Goal: Task Accomplishment & Management: Manage account settings

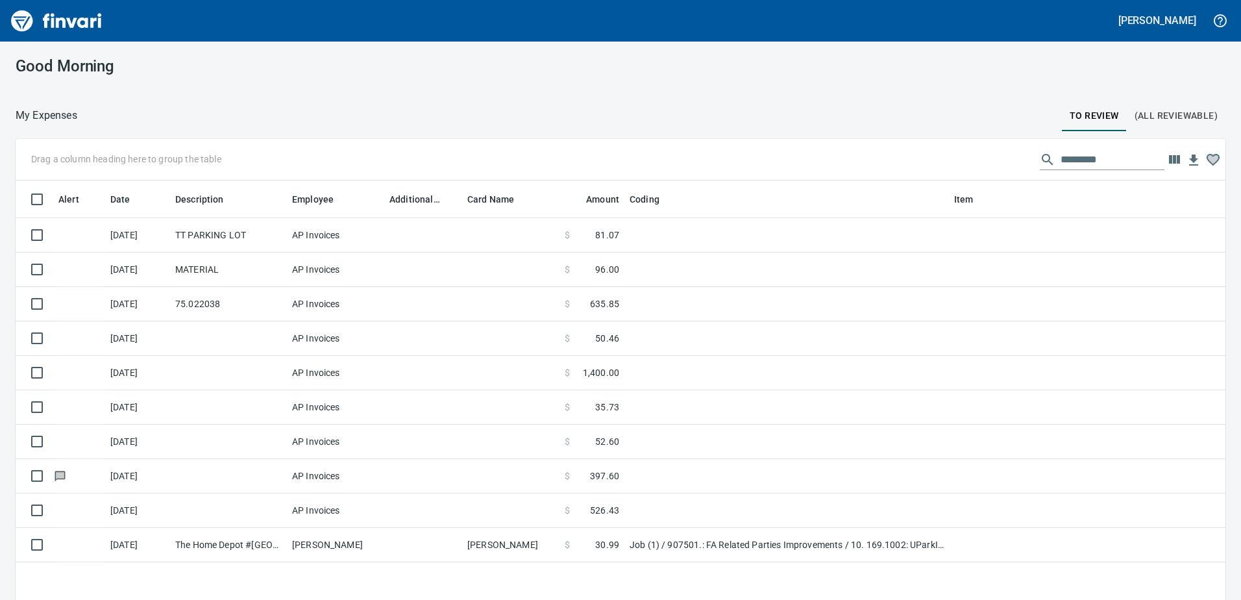
scroll to position [1, 1]
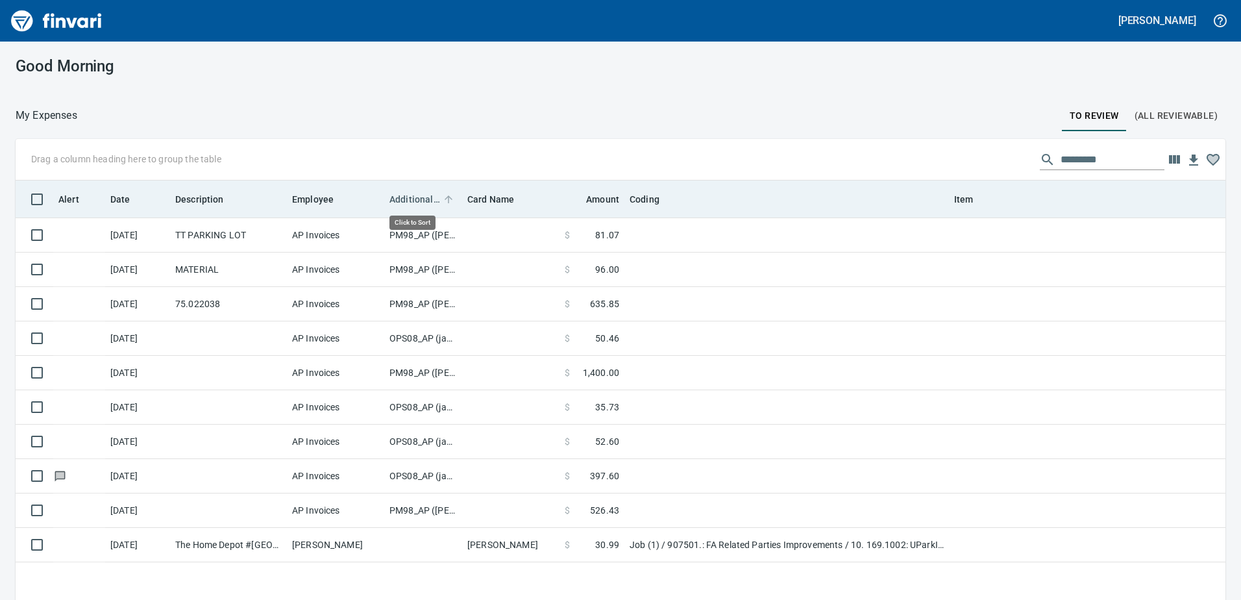
click at [414, 197] on span "Additional Reviewer" at bounding box center [414, 199] width 51 height 16
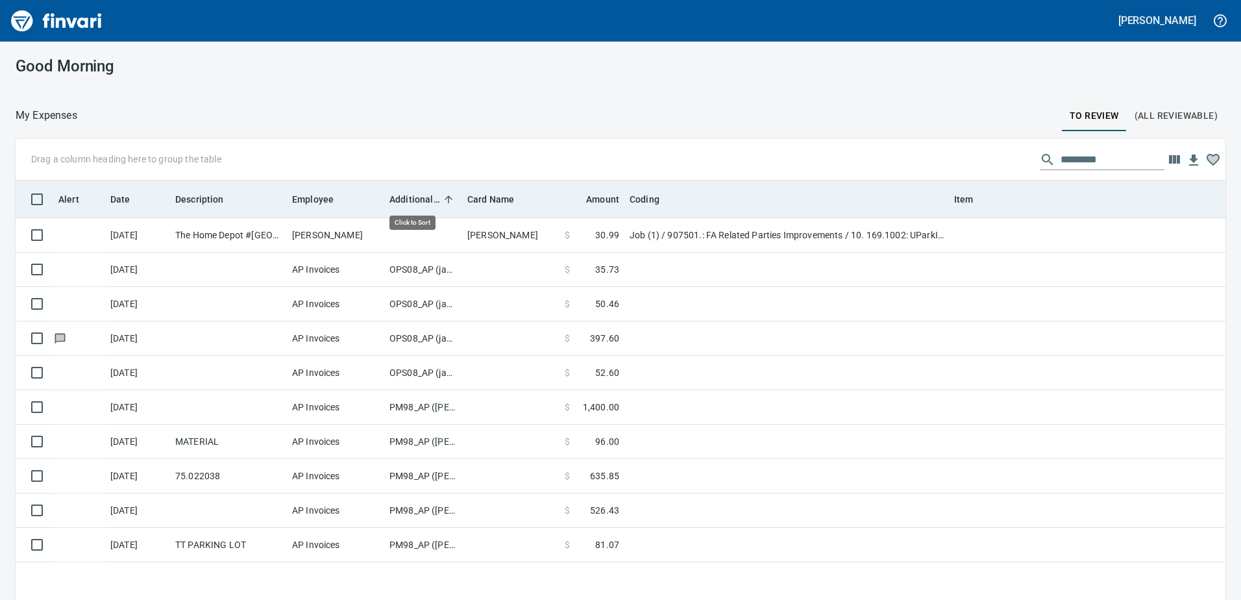
click at [414, 197] on span "Additional Reviewer" at bounding box center [414, 199] width 51 height 16
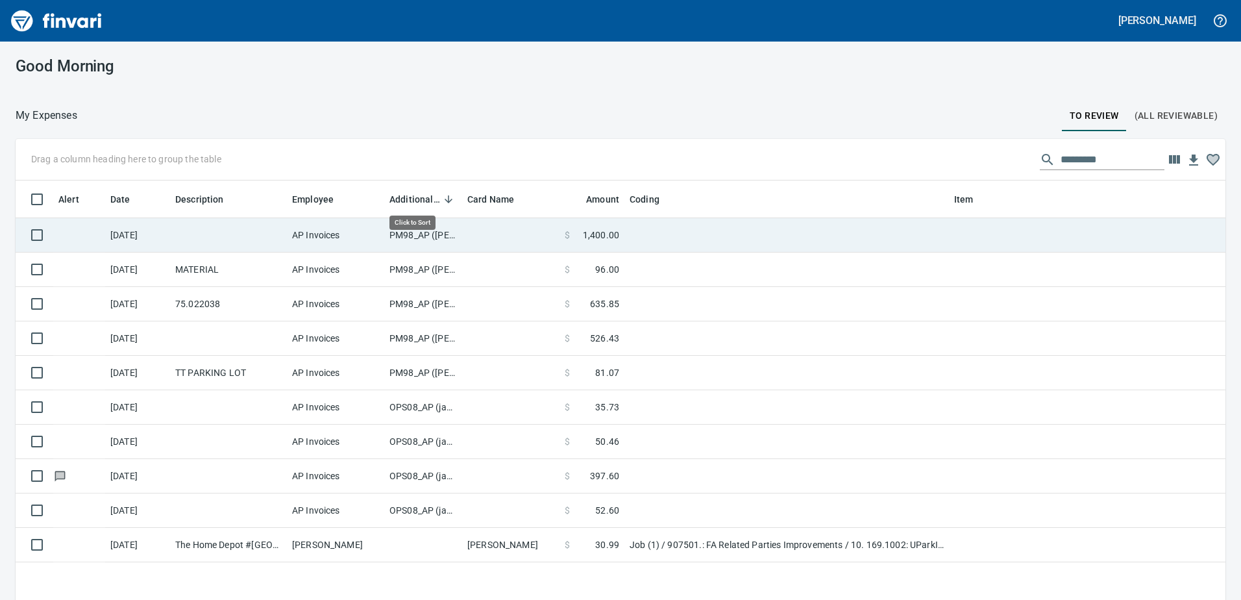
scroll to position [447, 1190]
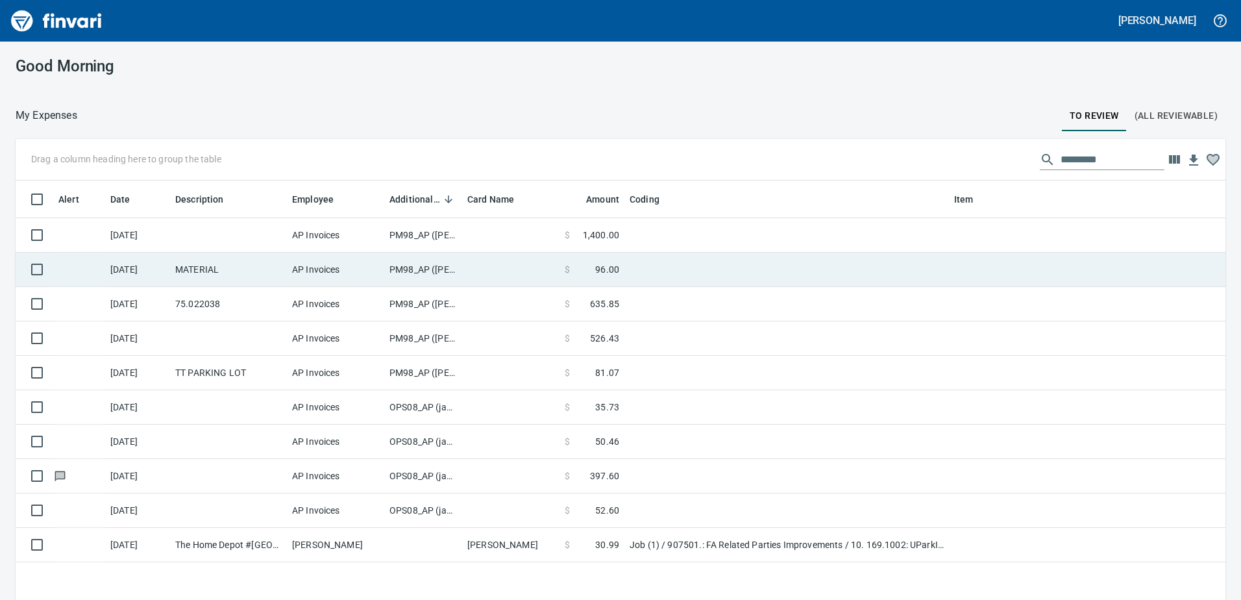
click at [428, 268] on td "PM98_AP ([PERSON_NAME], [PERSON_NAME])" at bounding box center [423, 269] width 78 height 34
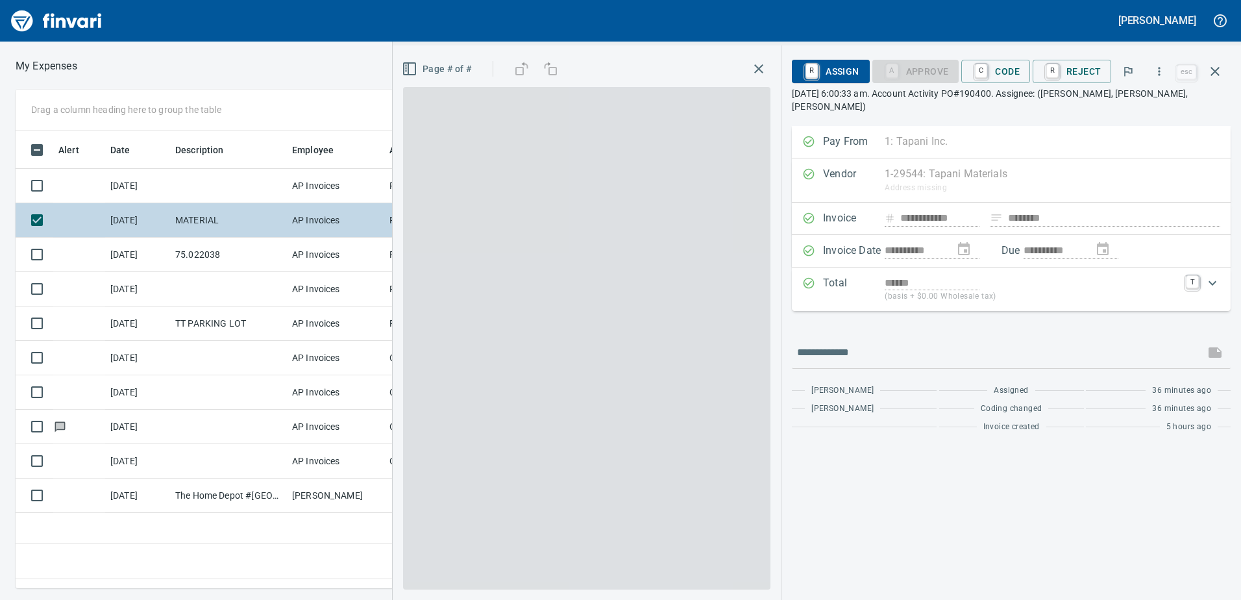
scroll to position [437, 876]
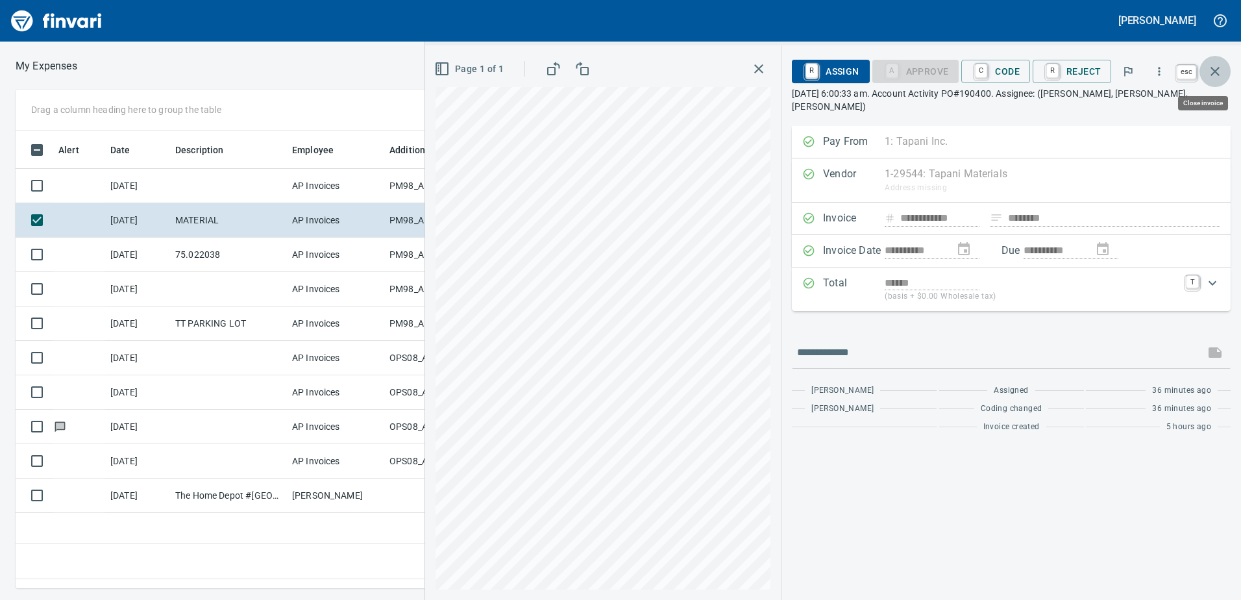
click at [1215, 73] on icon "button" at bounding box center [1215, 72] width 16 height 16
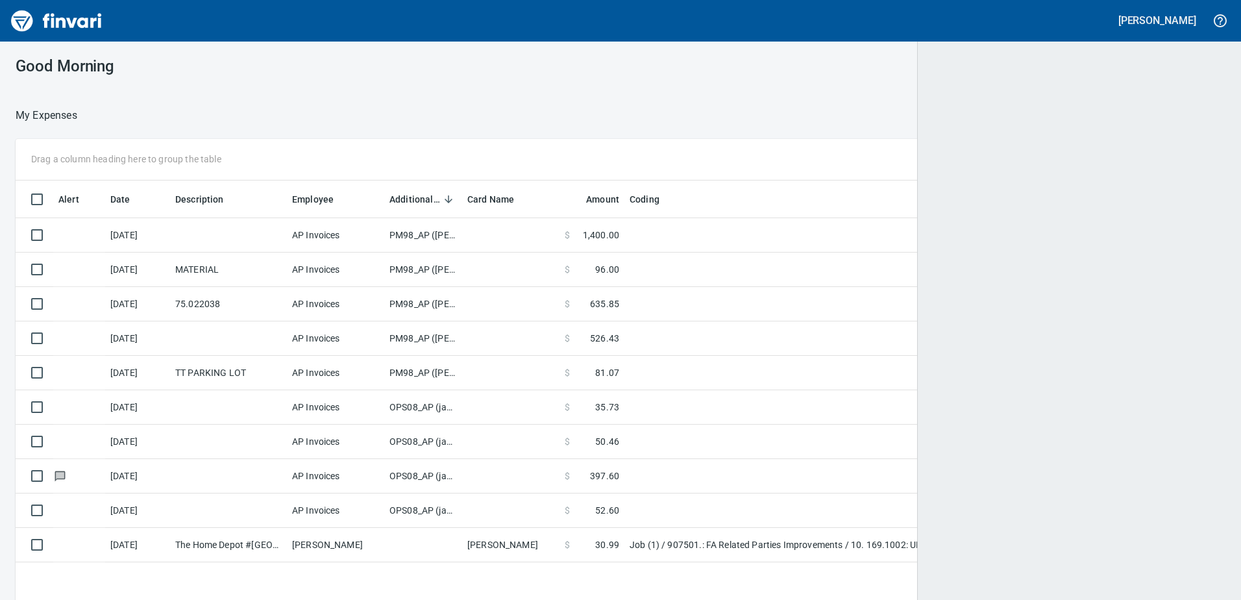
scroll to position [1, 1]
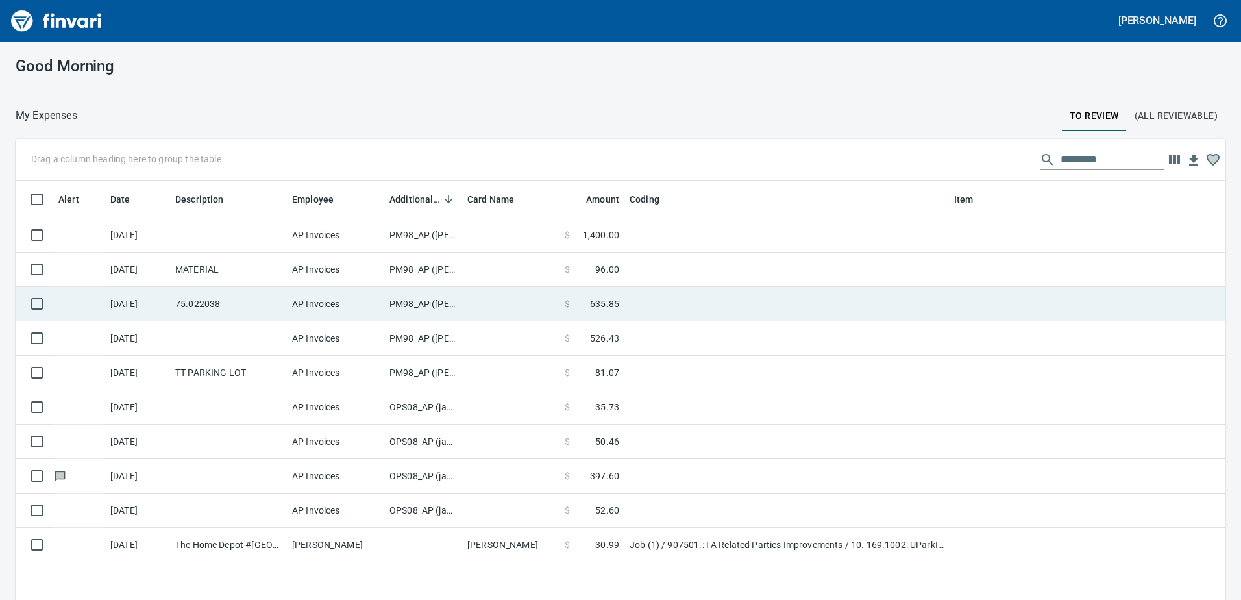
click at [420, 302] on td "PM98_AP ([PERSON_NAME], [PERSON_NAME])" at bounding box center [423, 304] width 78 height 34
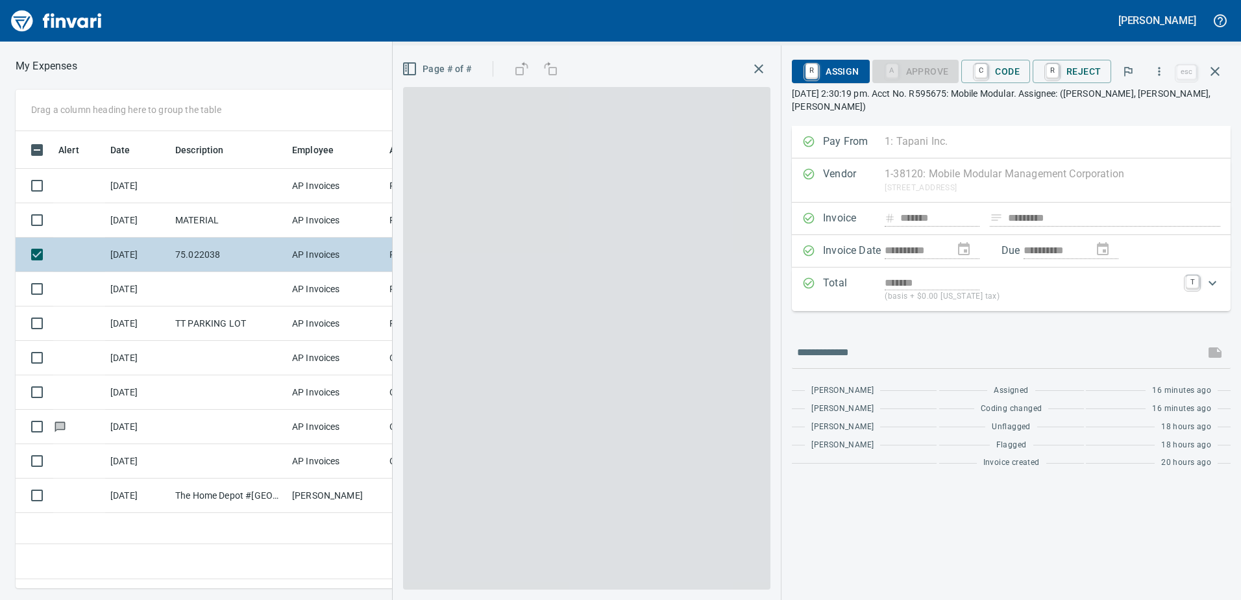
scroll to position [437, 876]
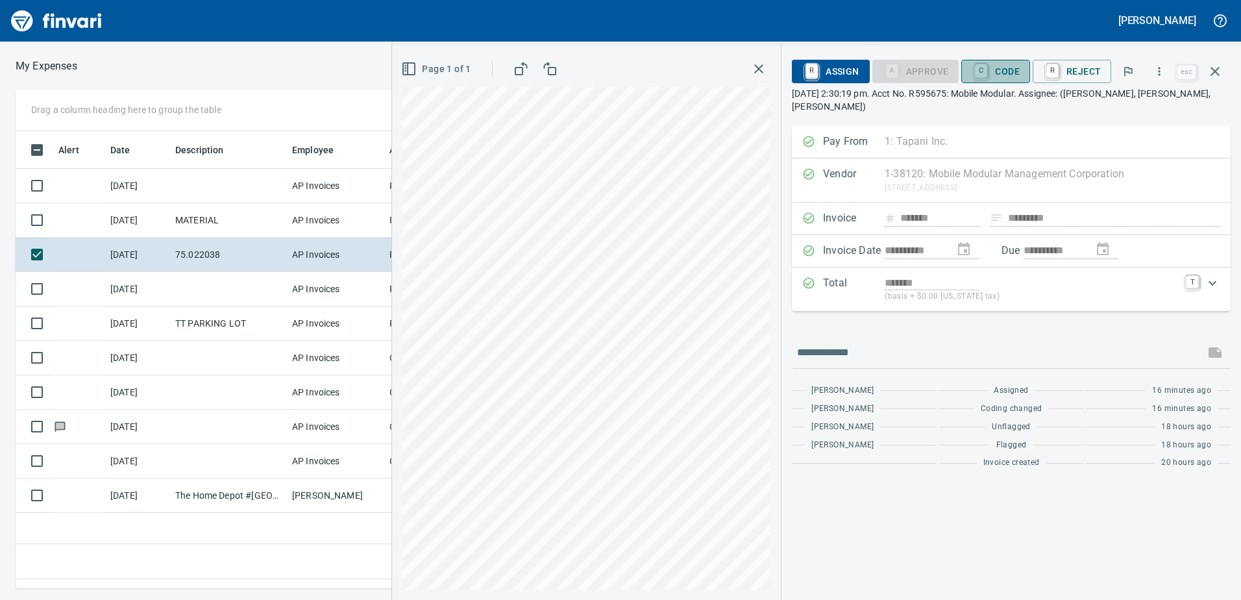
click at [999, 68] on span "C Code" at bounding box center [996, 71] width 48 height 22
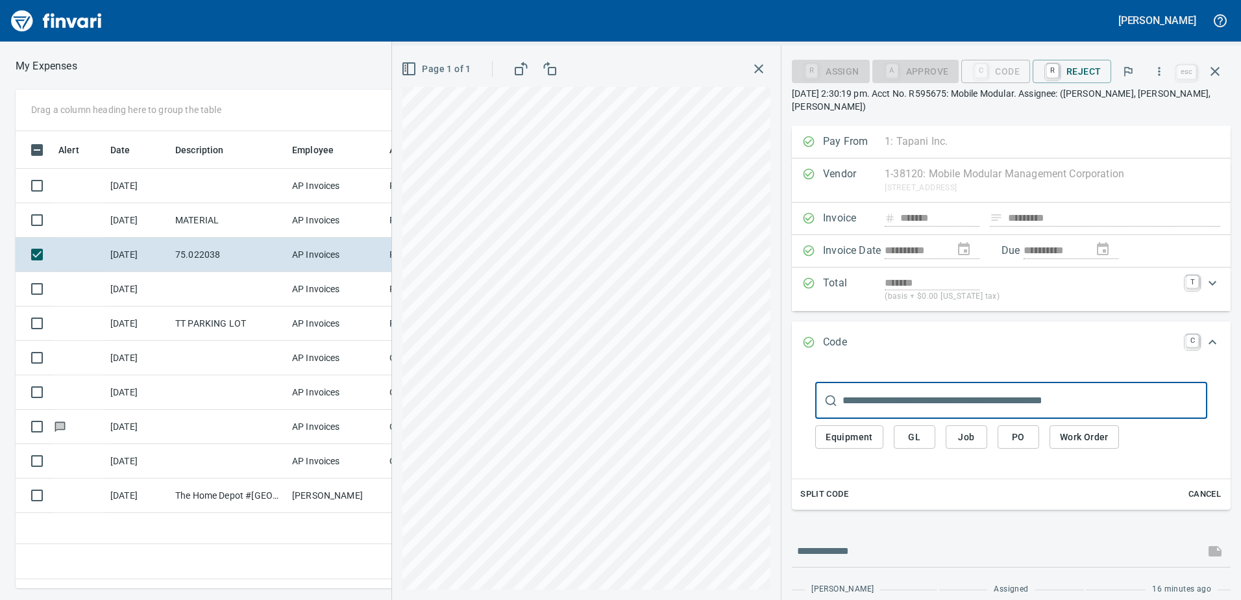
click at [860, 429] on span "Equipment" at bounding box center [849, 437] width 47 height 16
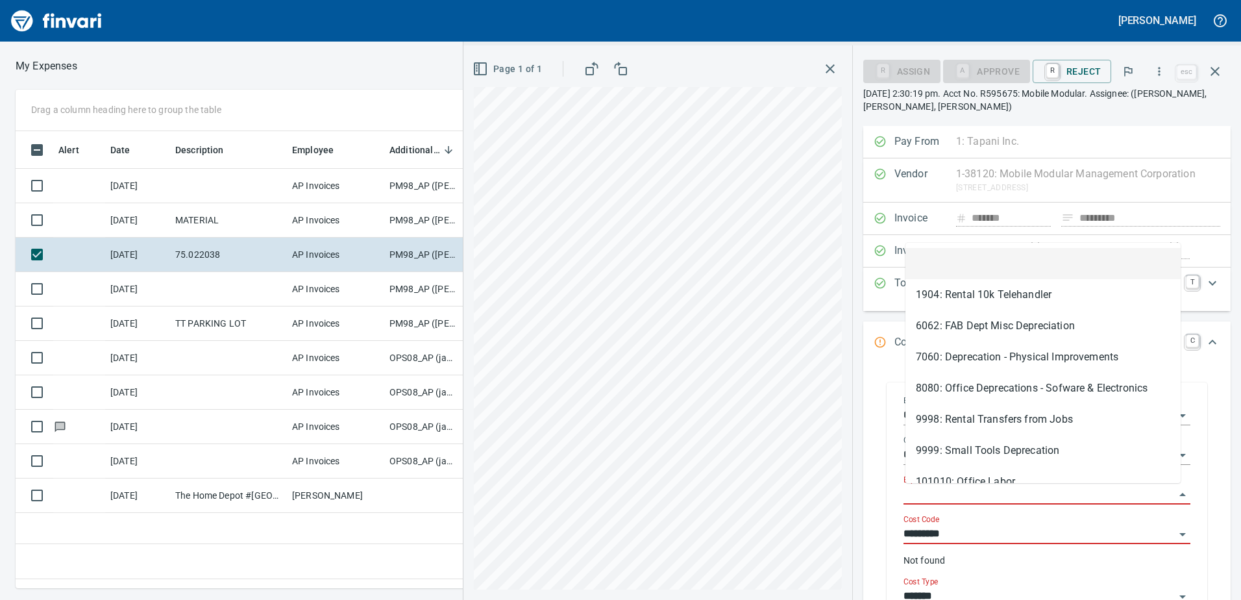
click at [926, 495] on input "Equipment" at bounding box center [1038, 494] width 271 height 18
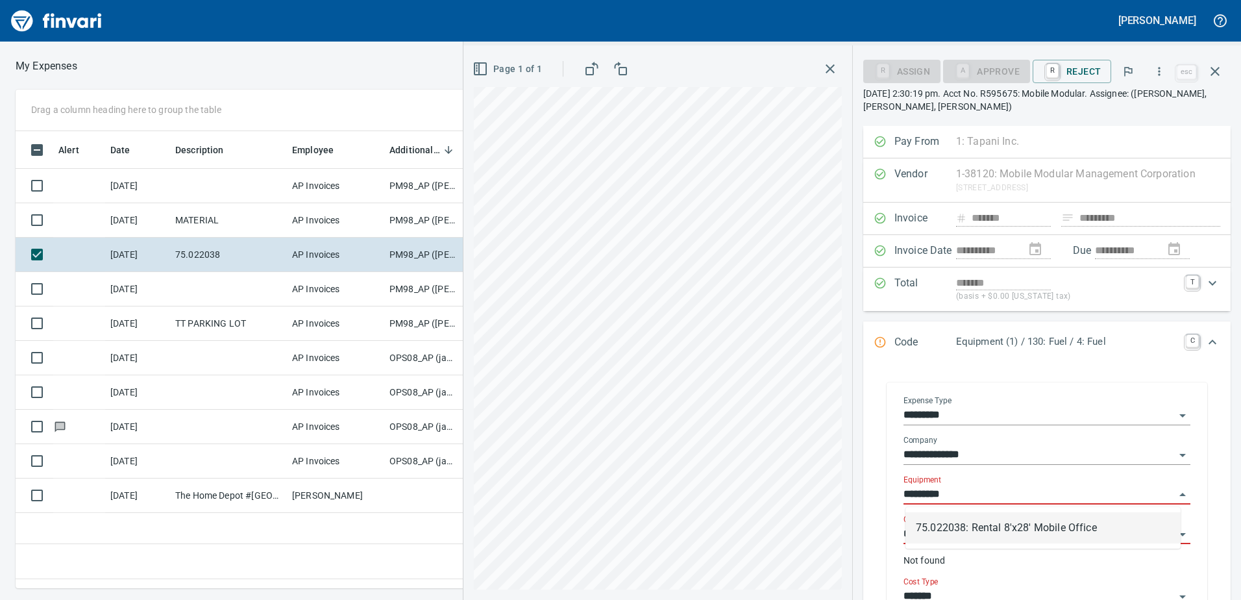
click at [968, 523] on li "75.022038: Rental 8'x28' Mobile Office" at bounding box center [1042, 527] width 275 height 31
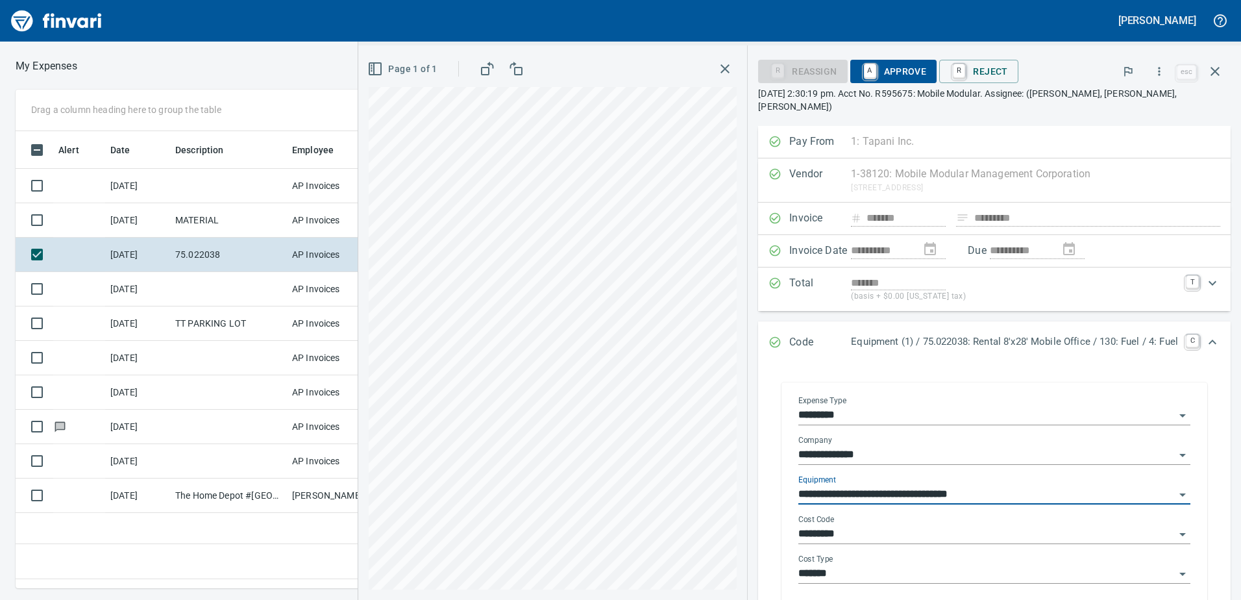
type input "**********"
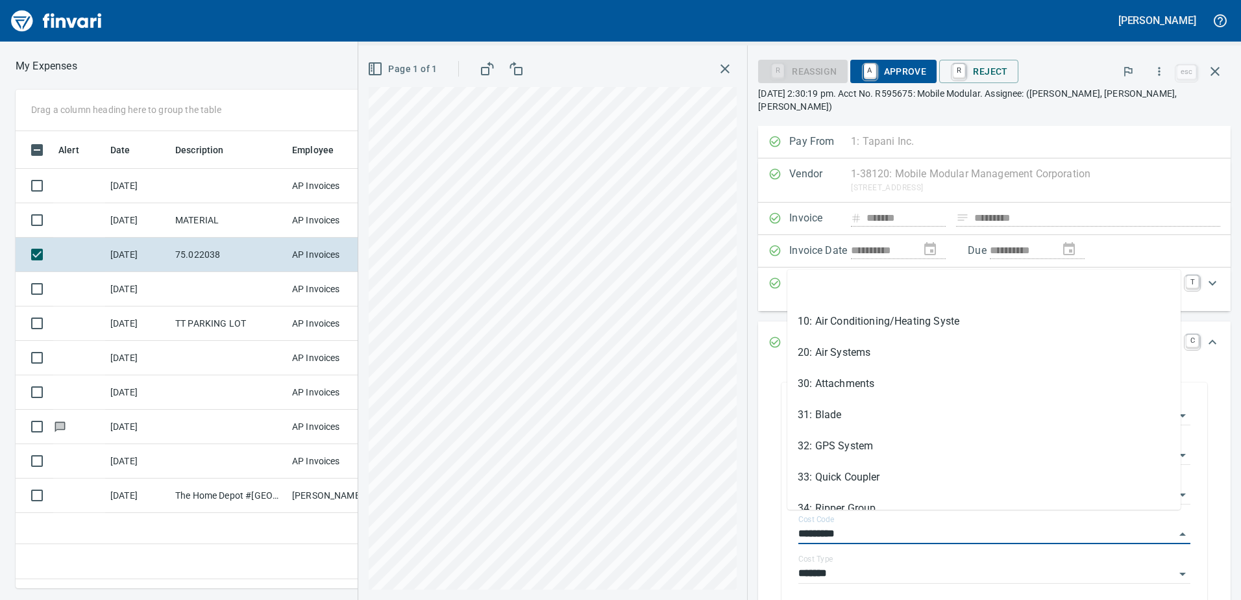
drag, startPoint x: 838, startPoint y: 519, endPoint x: 748, endPoint y: 519, distance: 90.2
click at [758, 519] on div "**********" at bounding box center [994, 498] width 472 height 269
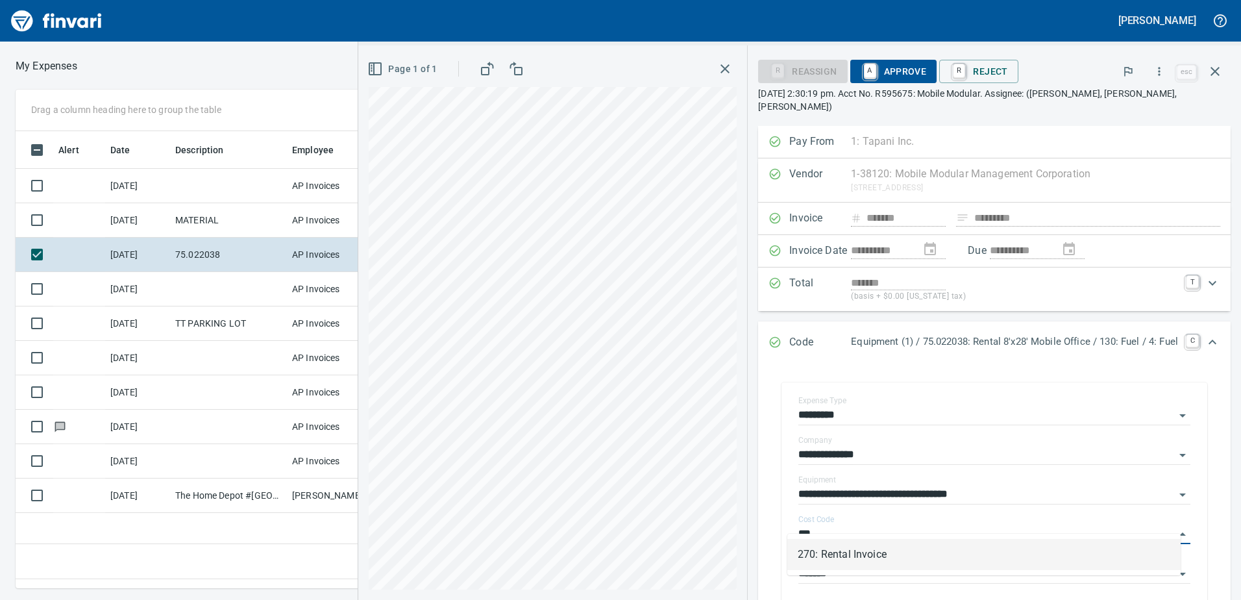
click at [831, 555] on li "270: Rental Invoice" at bounding box center [983, 554] width 393 height 31
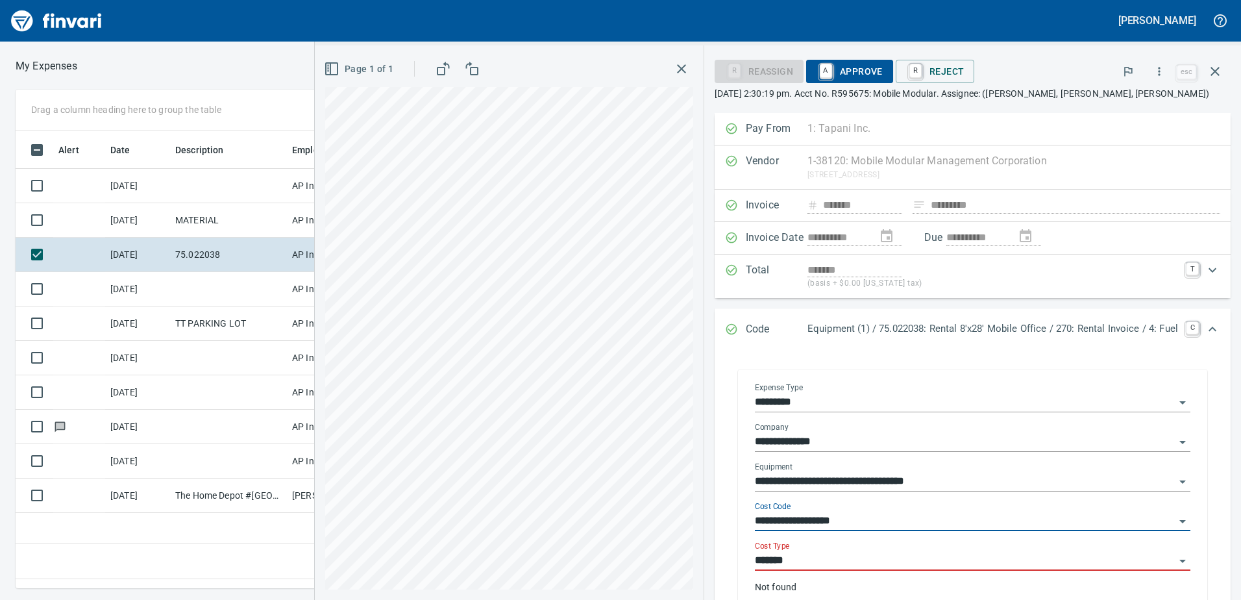
type input "**********"
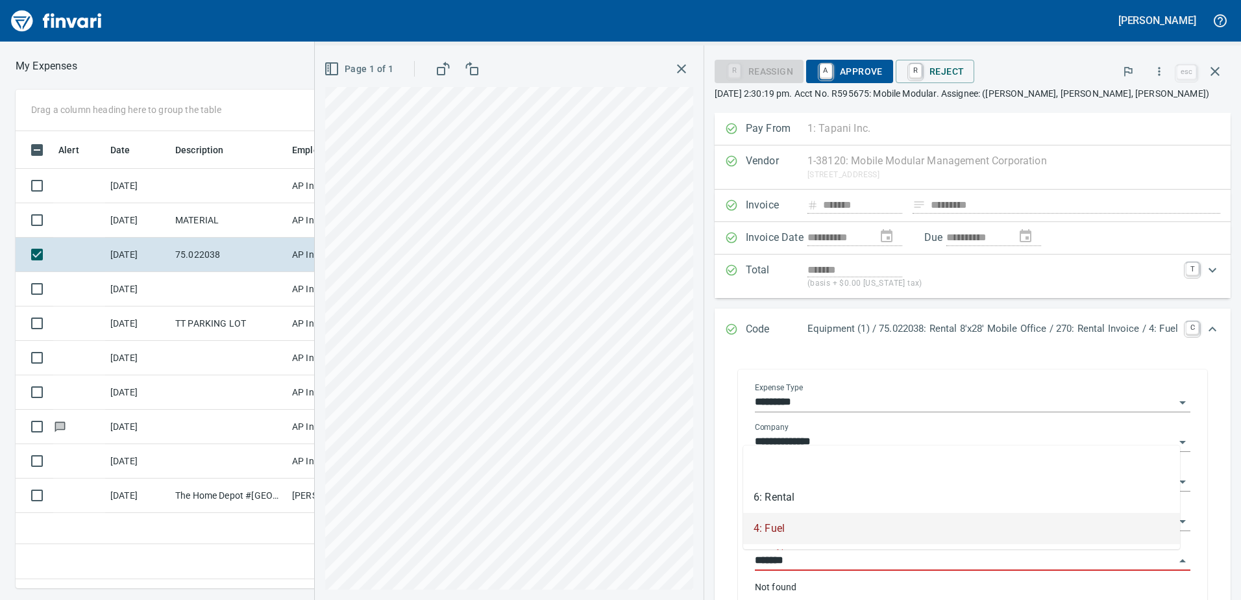
drag, startPoint x: 792, startPoint y: 555, endPoint x: 733, endPoint y: 554, distance: 59.7
click at [738, 554] on div "**********" at bounding box center [972, 494] width 469 height 250
click at [774, 530] on li "6: Rental" at bounding box center [961, 528] width 437 height 31
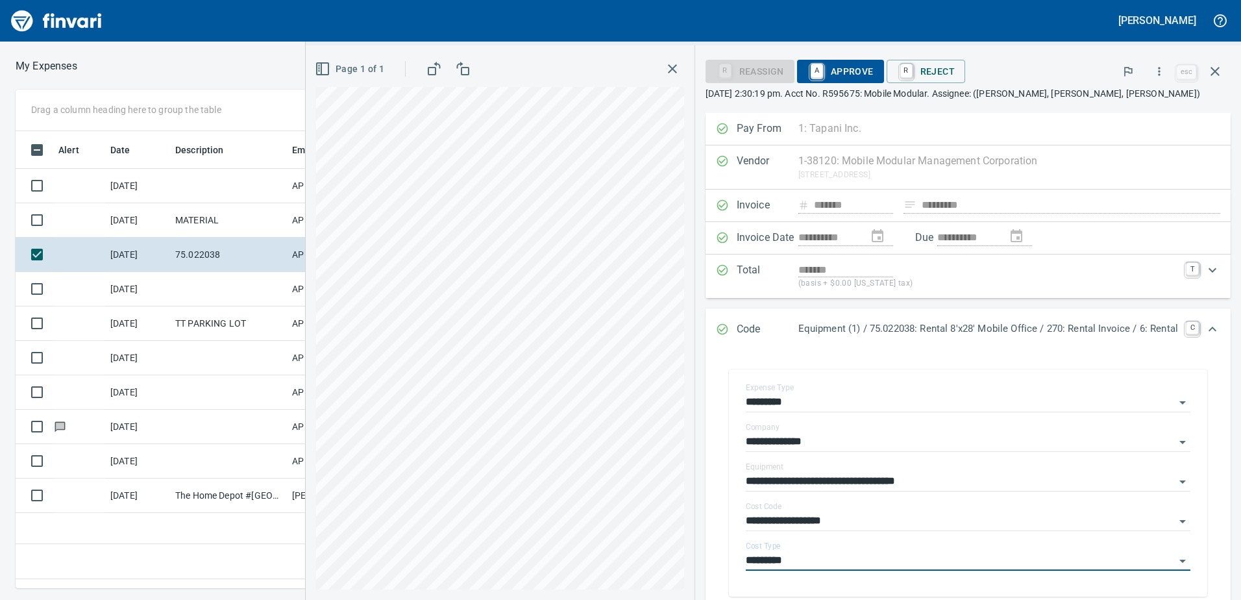
type input "*********"
click at [836, 72] on span "A Approve" at bounding box center [840, 71] width 66 height 22
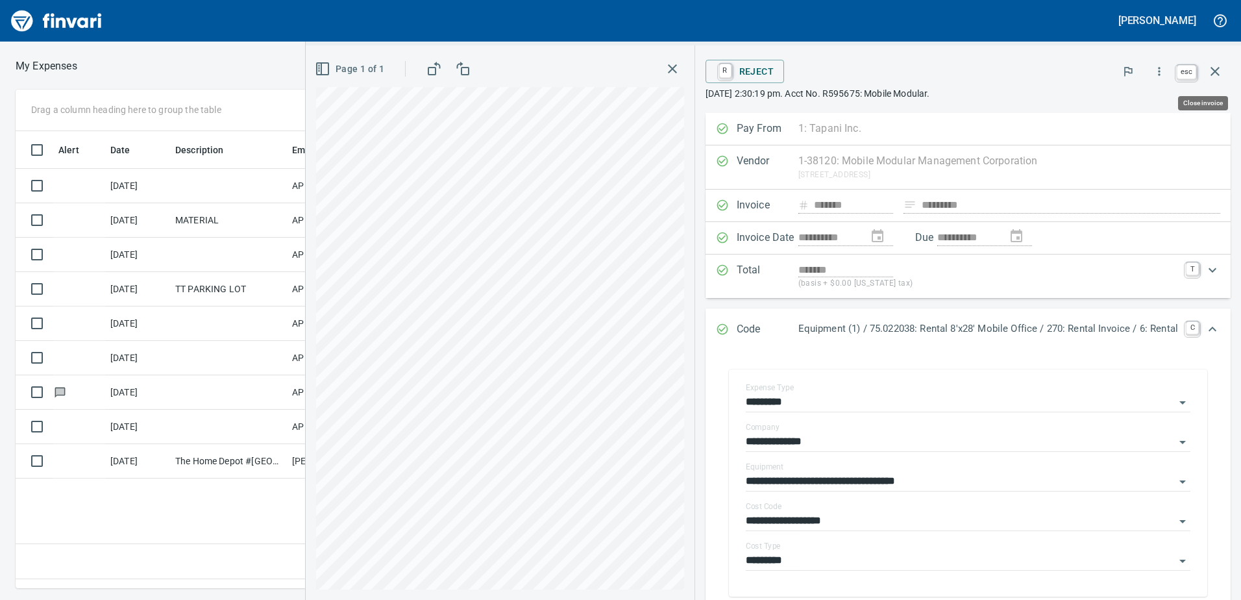
click at [1212, 65] on icon "button" at bounding box center [1215, 72] width 16 height 16
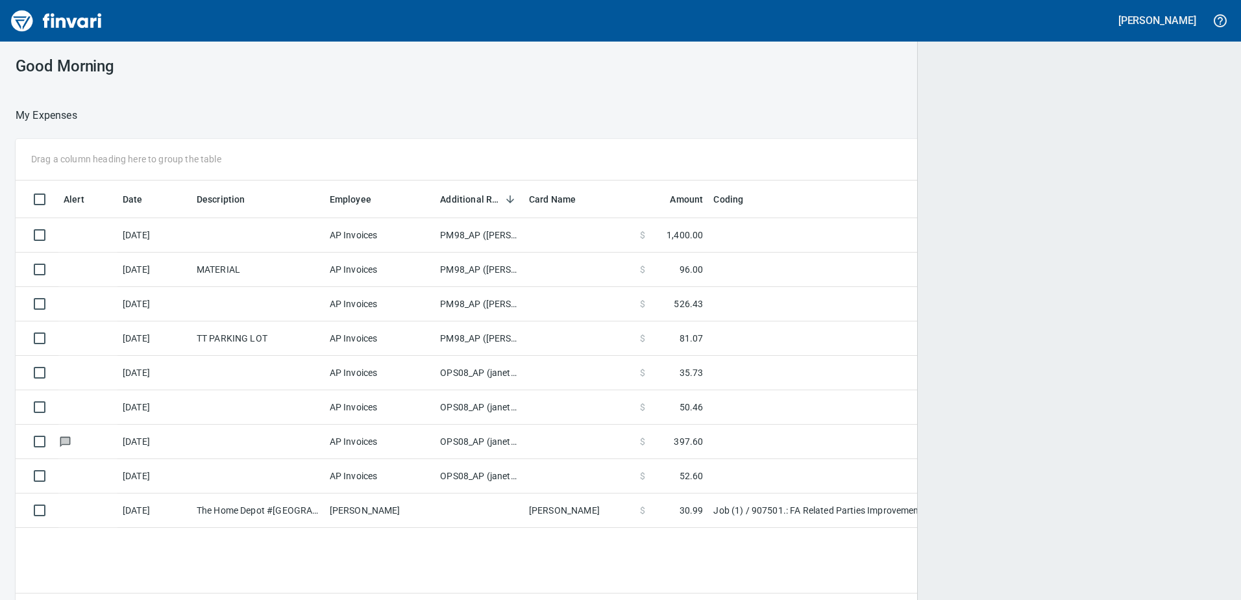
scroll to position [1, 1]
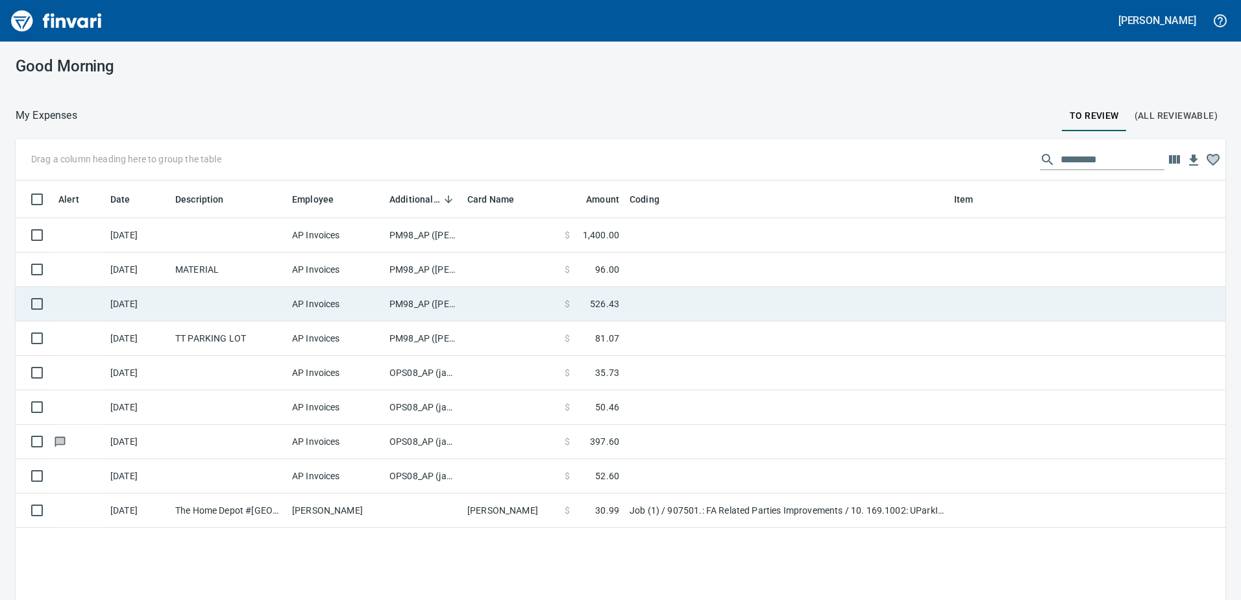
click at [405, 300] on td "PM98_AP ([PERSON_NAME], [PERSON_NAME])" at bounding box center [423, 304] width 78 height 34
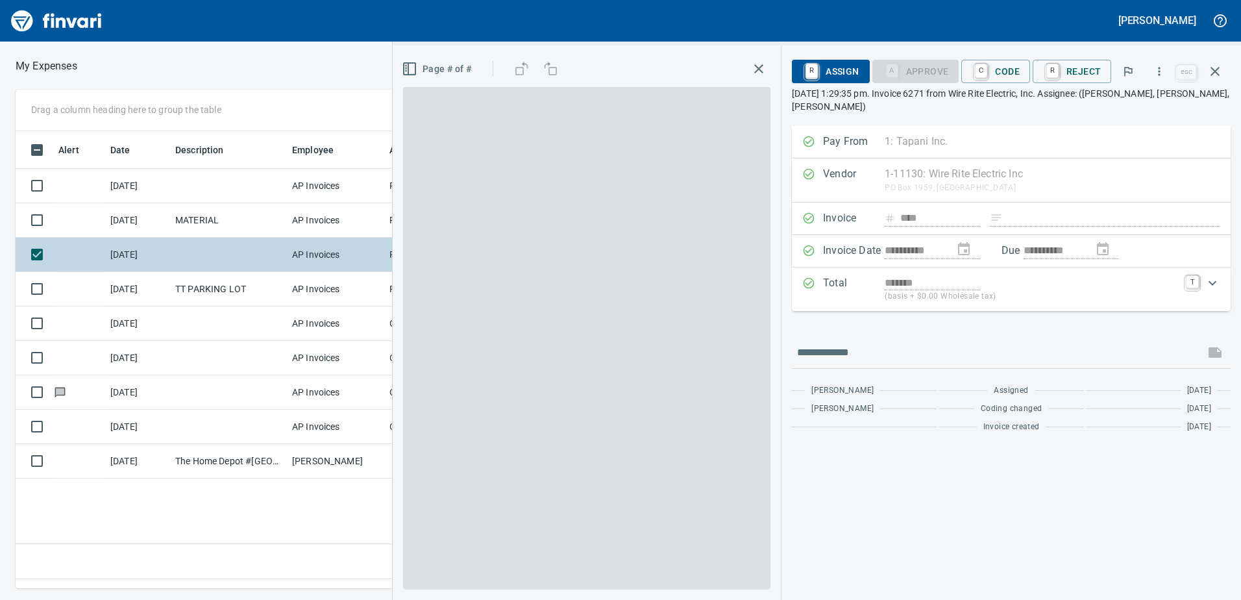
scroll to position [437, 876]
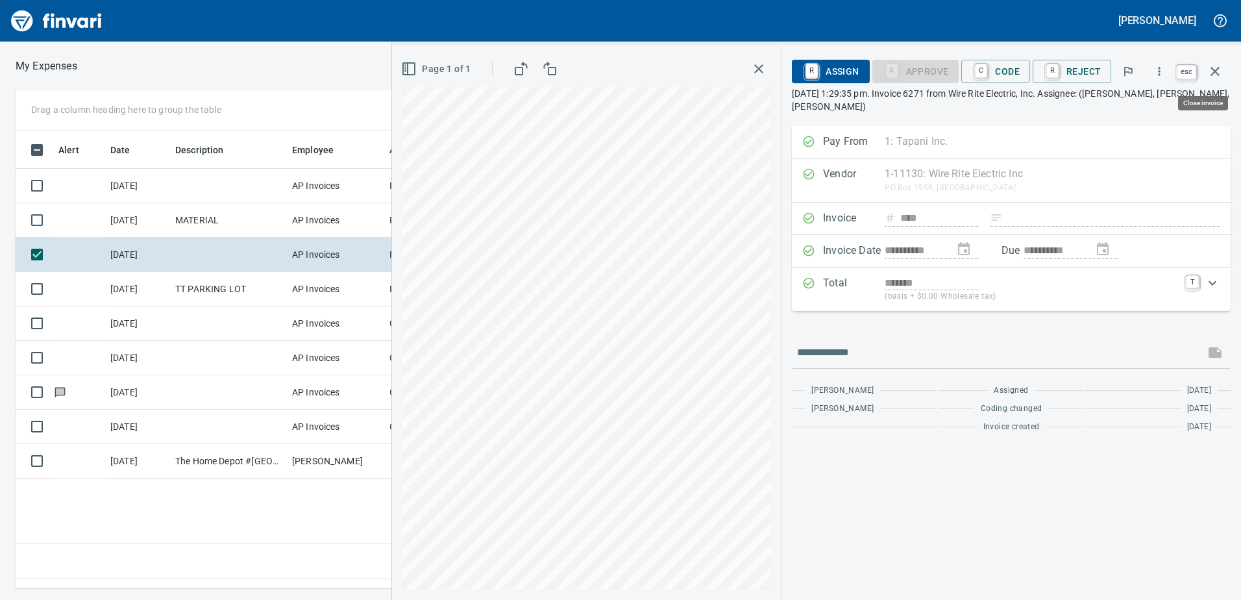
click at [1214, 71] on icon "button" at bounding box center [1214, 71] width 9 height 9
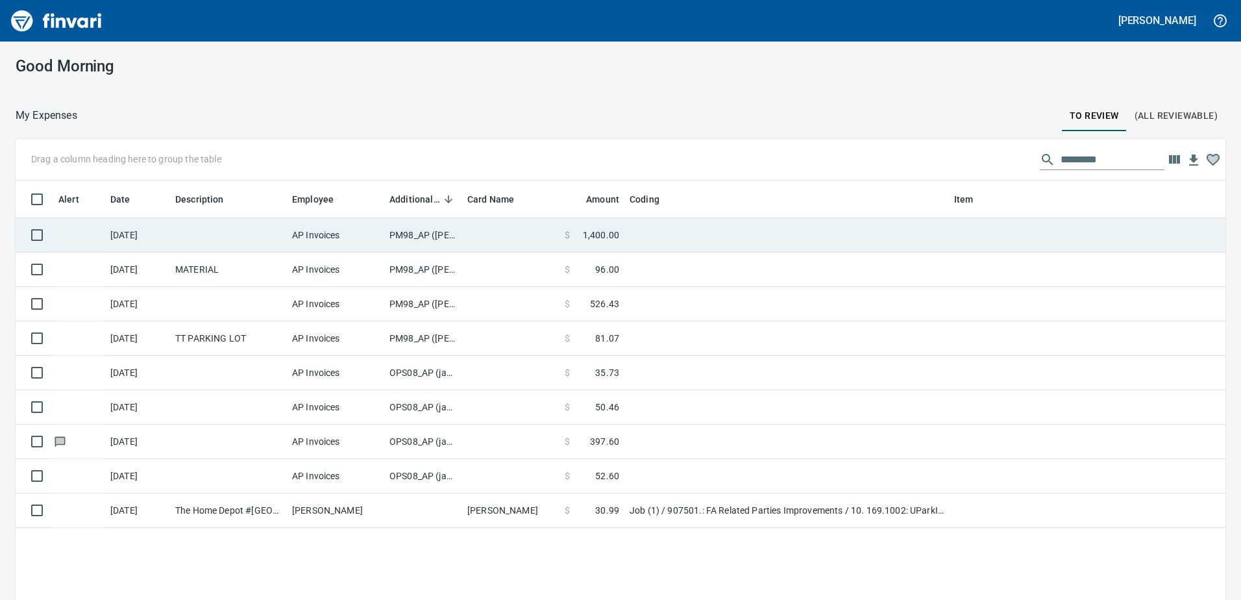
scroll to position [447, 1190]
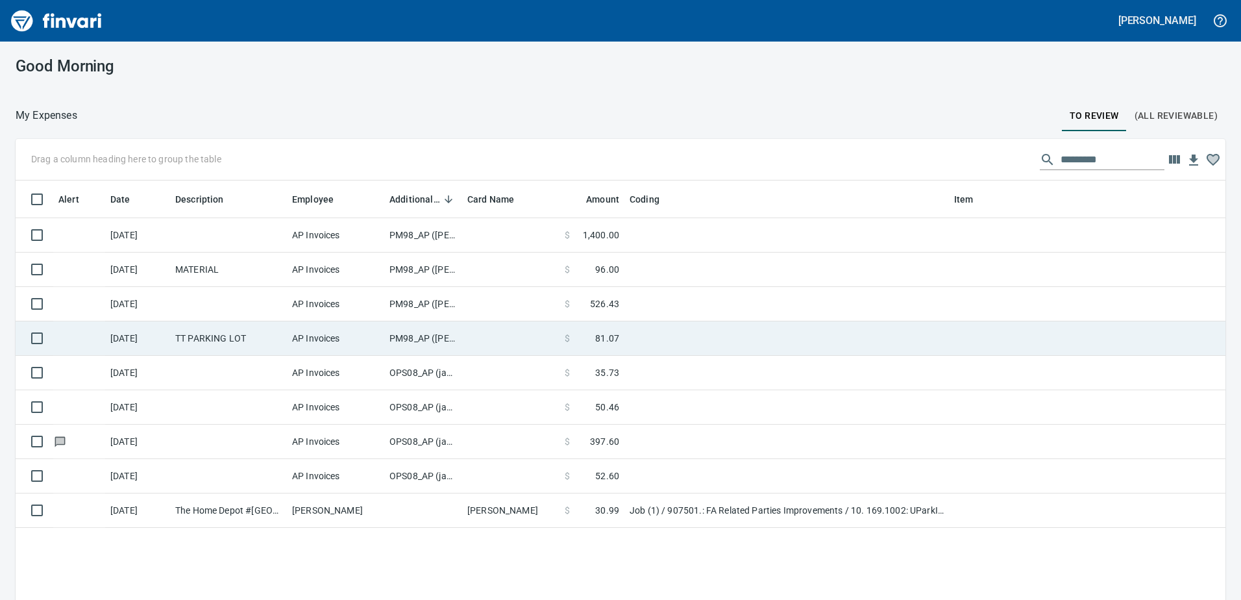
click at [432, 339] on td "PM98_AP ([PERSON_NAME], [PERSON_NAME])" at bounding box center [423, 338] width 78 height 34
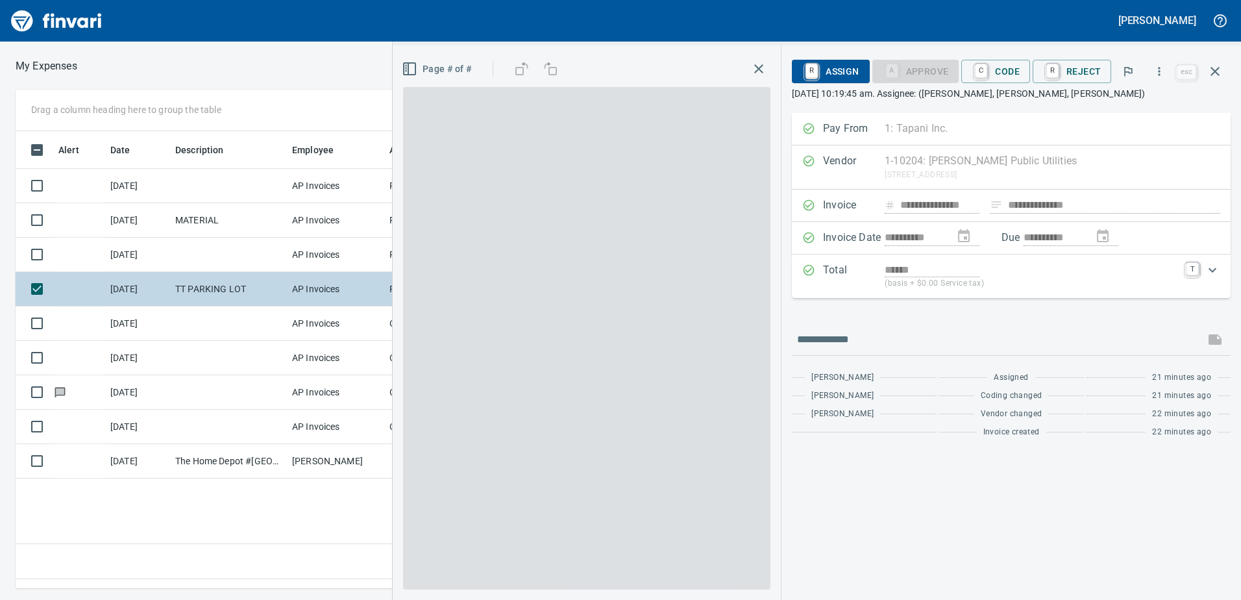
scroll to position [437, 876]
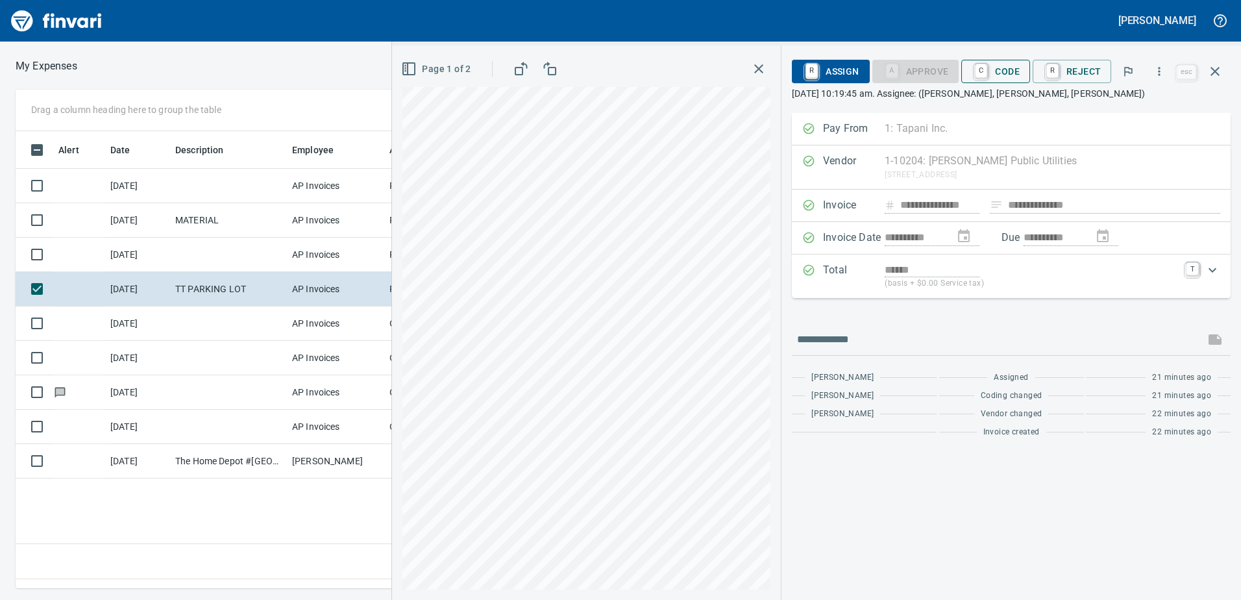
click at [998, 66] on span "C Code" at bounding box center [996, 71] width 48 height 22
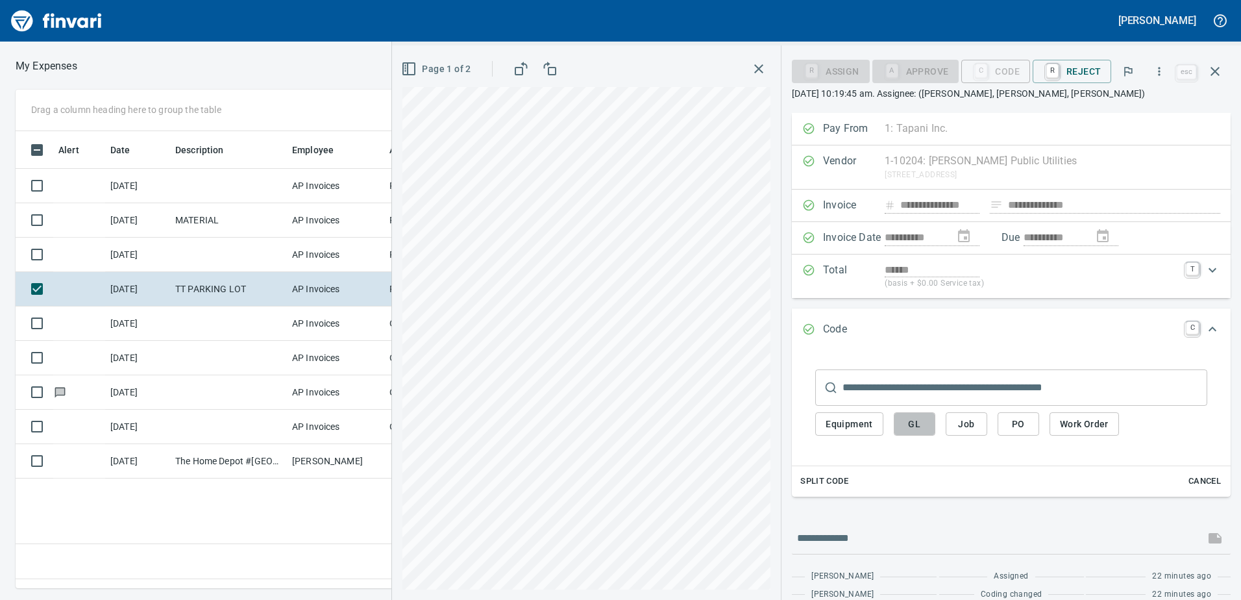
click at [924, 424] on span "GL" at bounding box center [914, 424] width 21 height 16
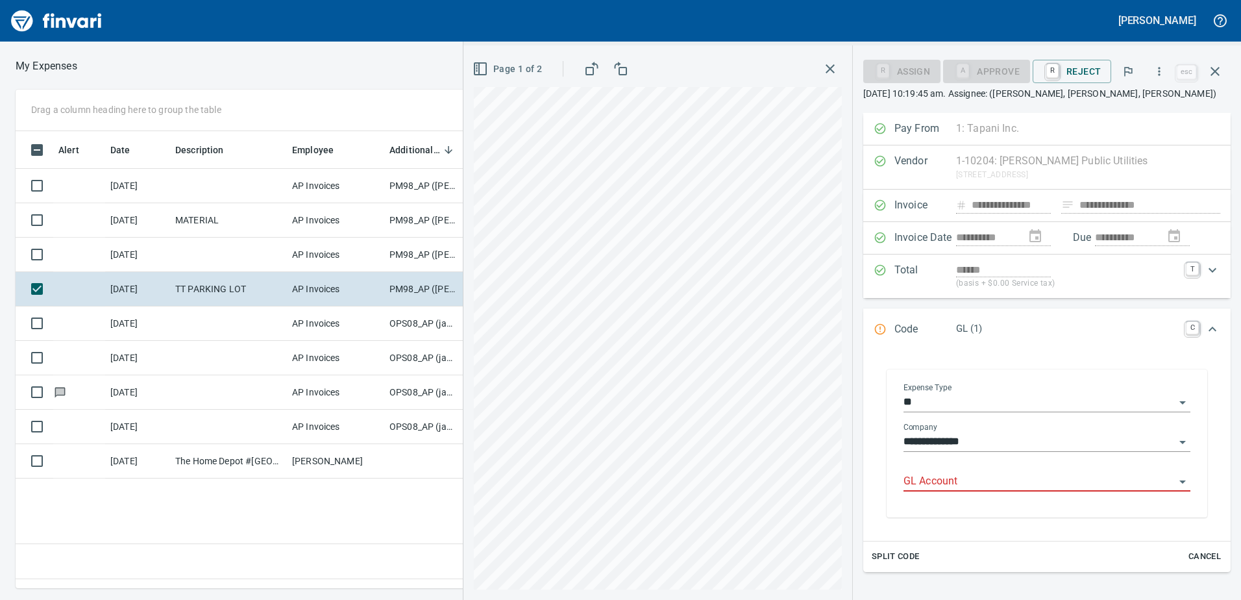
click at [927, 472] on body "[PERSON_NAME] My Expenses To Review (All Reviewable) Drag a column heading here…" at bounding box center [620, 300] width 1241 height 600
click at [959, 512] on li "8270.75.10: FA Telephone And Utilities" at bounding box center [1042, 514] width 275 height 31
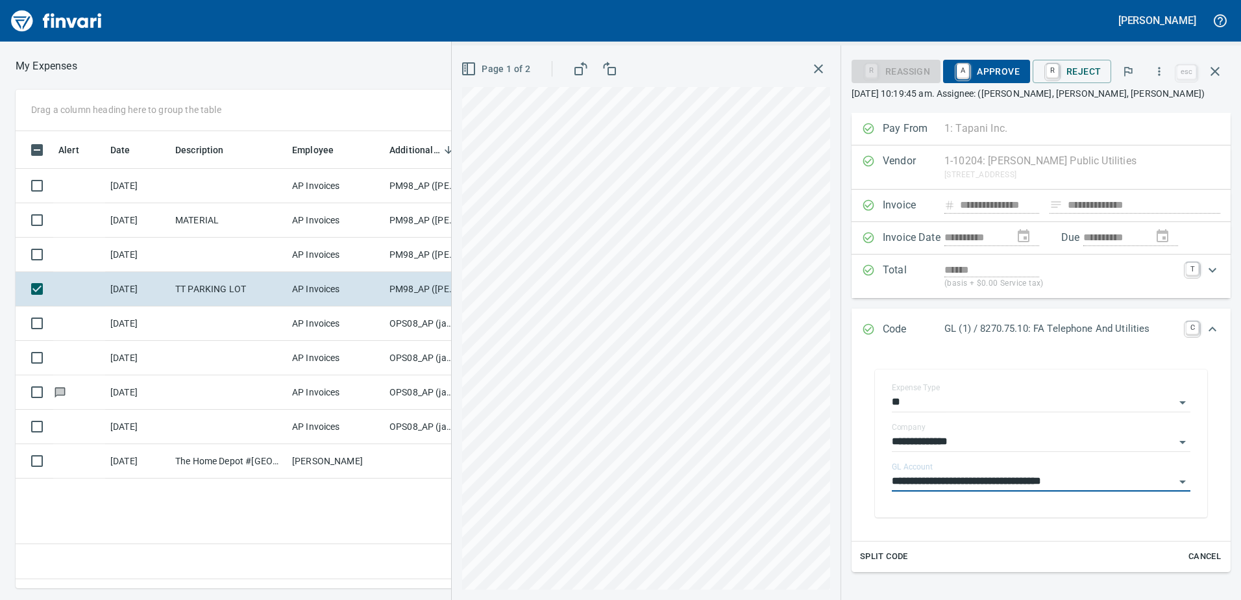
type input "**********"
click at [1006, 66] on span "A Approve" at bounding box center [986, 71] width 66 height 22
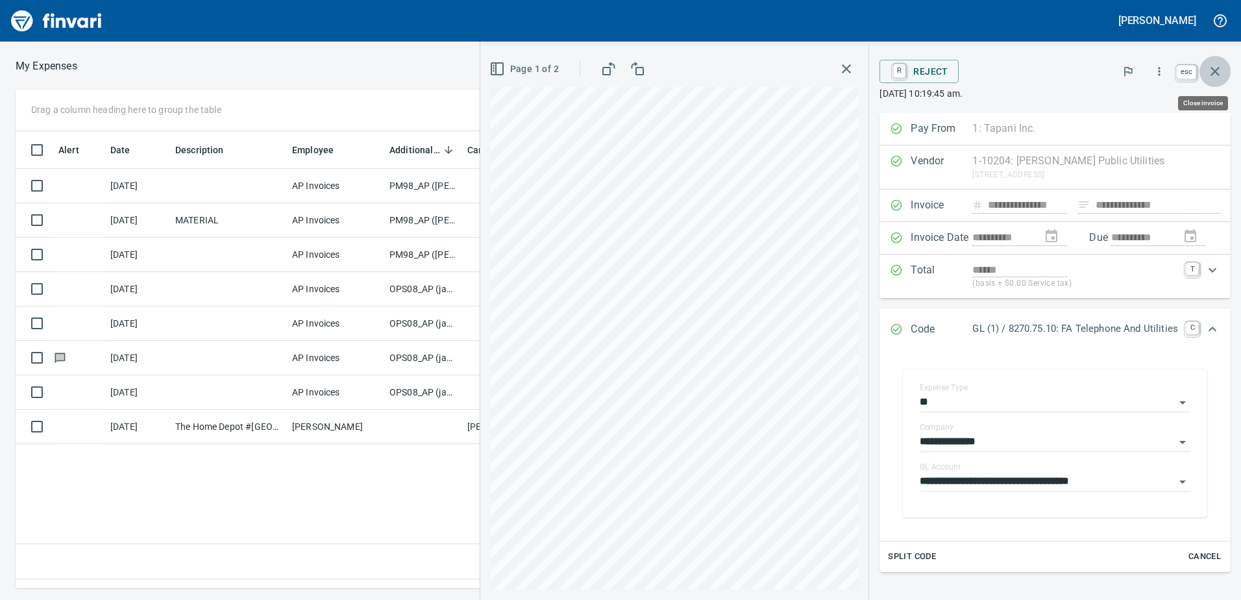
click at [1212, 69] on icon "button" at bounding box center [1215, 72] width 16 height 16
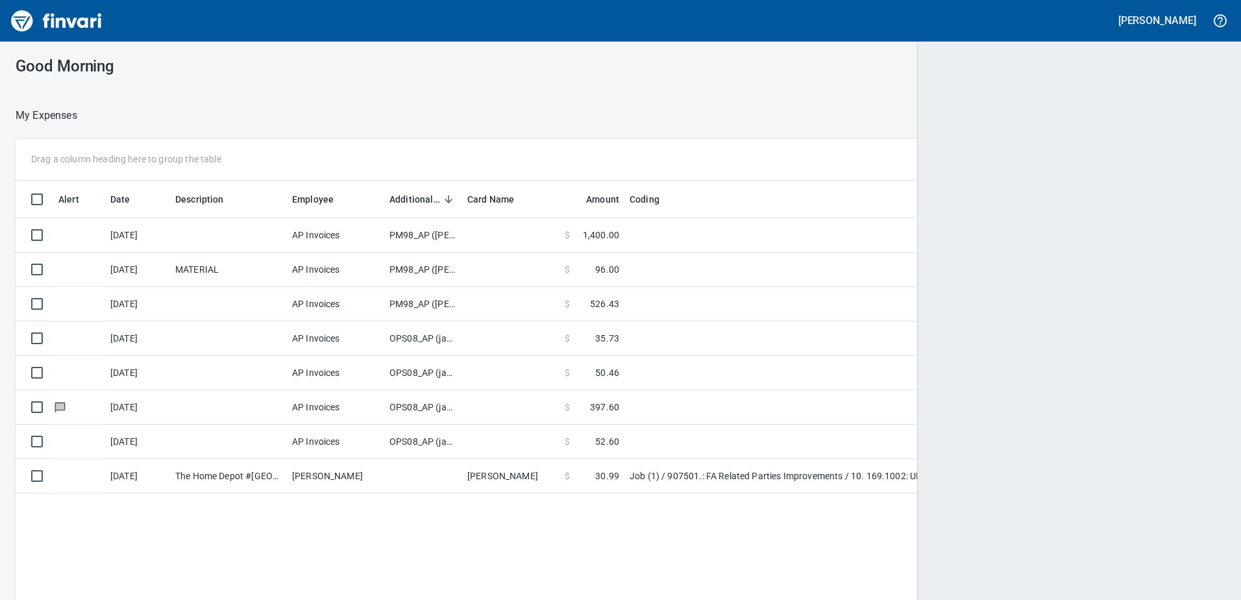
scroll to position [447, 1188]
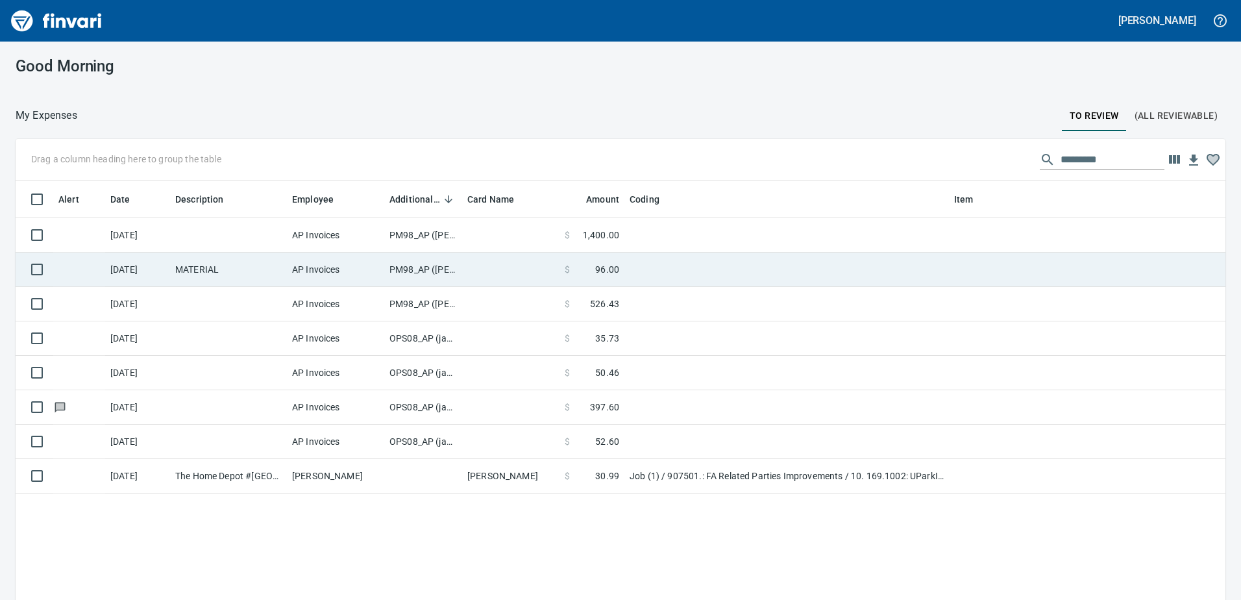
click at [422, 273] on td "PM98_AP ([PERSON_NAME], [PERSON_NAME])" at bounding box center [423, 269] width 78 height 34
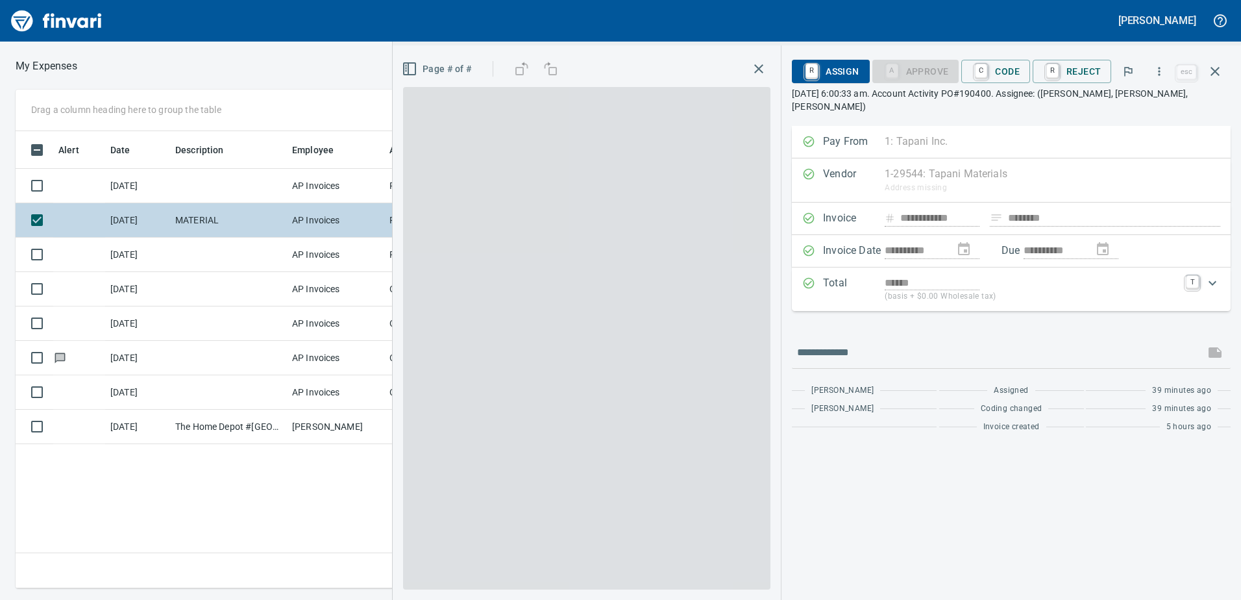
scroll to position [437, 876]
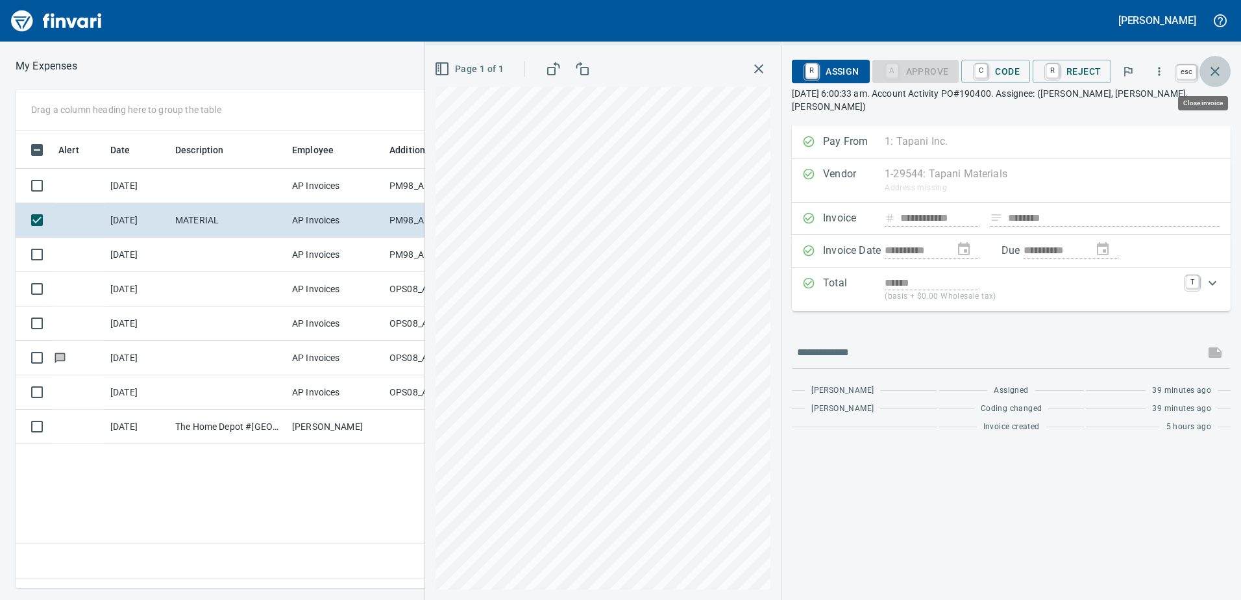
click at [1213, 70] on icon "button" at bounding box center [1214, 71] width 9 height 9
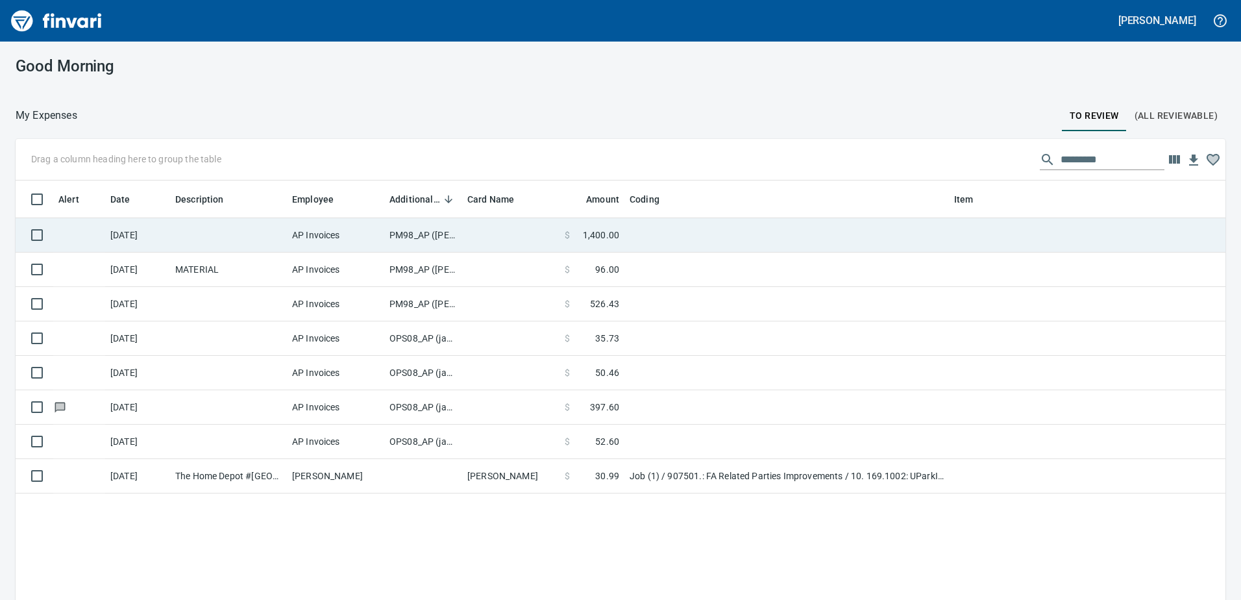
scroll to position [447, 1190]
